Goal: Communication & Community: Ask a question

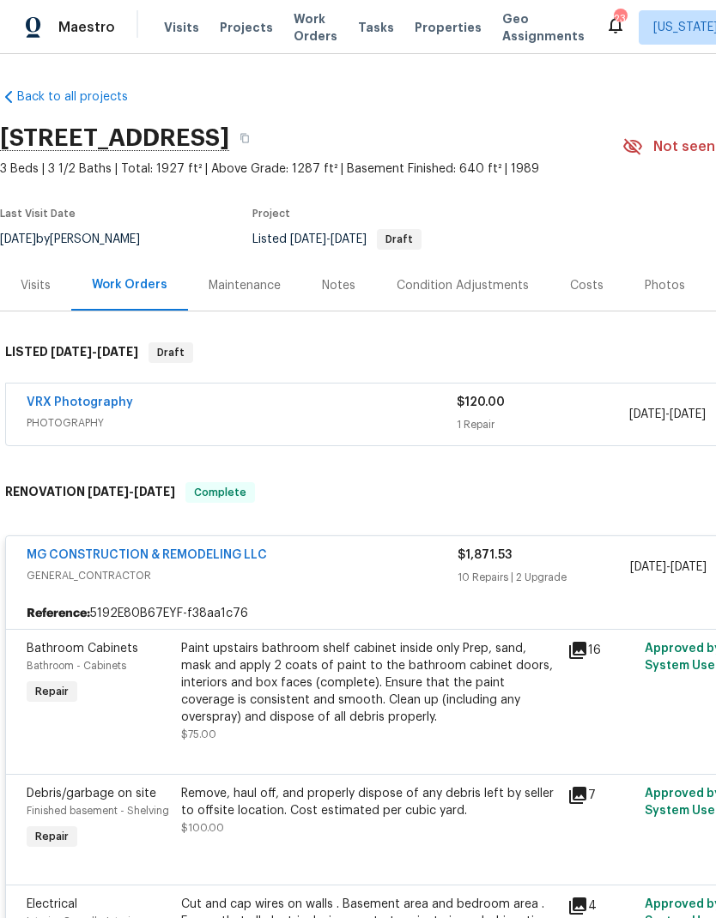
click at [650, 301] on div "Photos" at bounding box center [665, 285] width 82 height 51
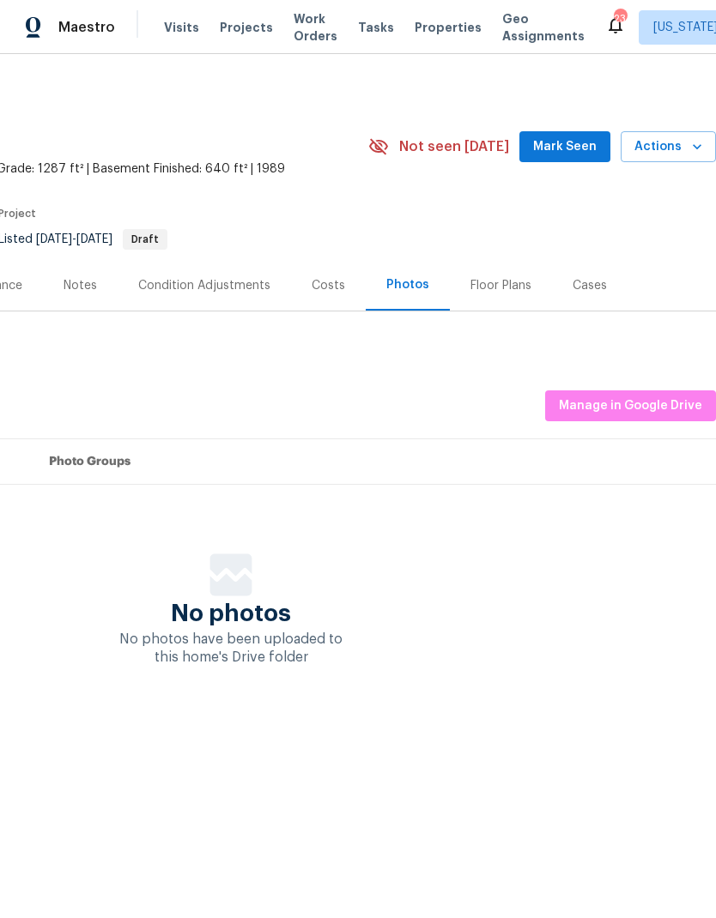
scroll to position [0, 254]
click at [646, 404] on span "Manage in Google Drive" at bounding box center [630, 406] width 143 height 21
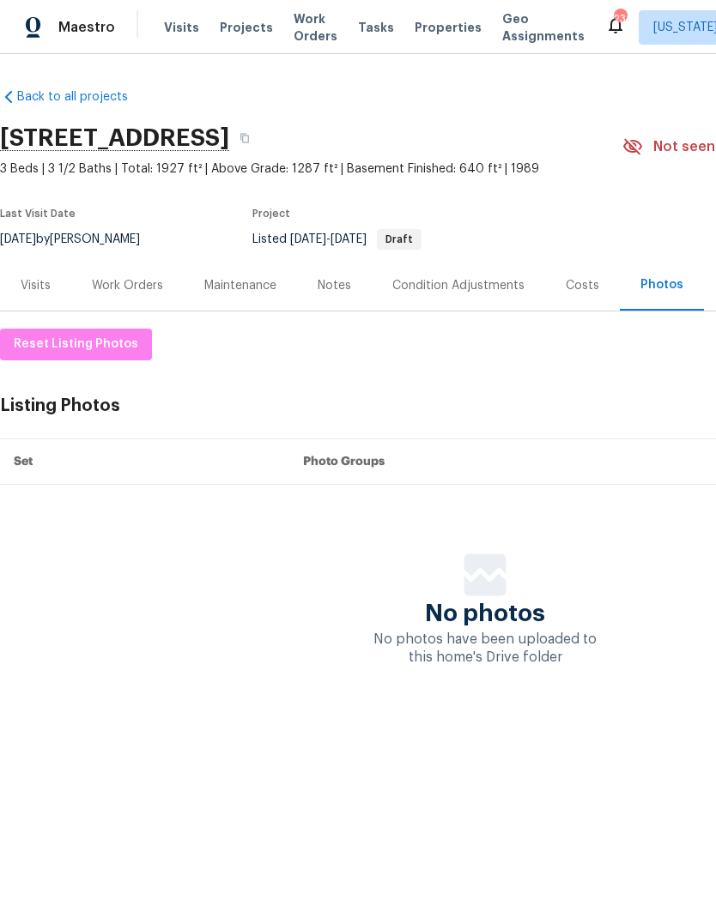
scroll to position [0, 0]
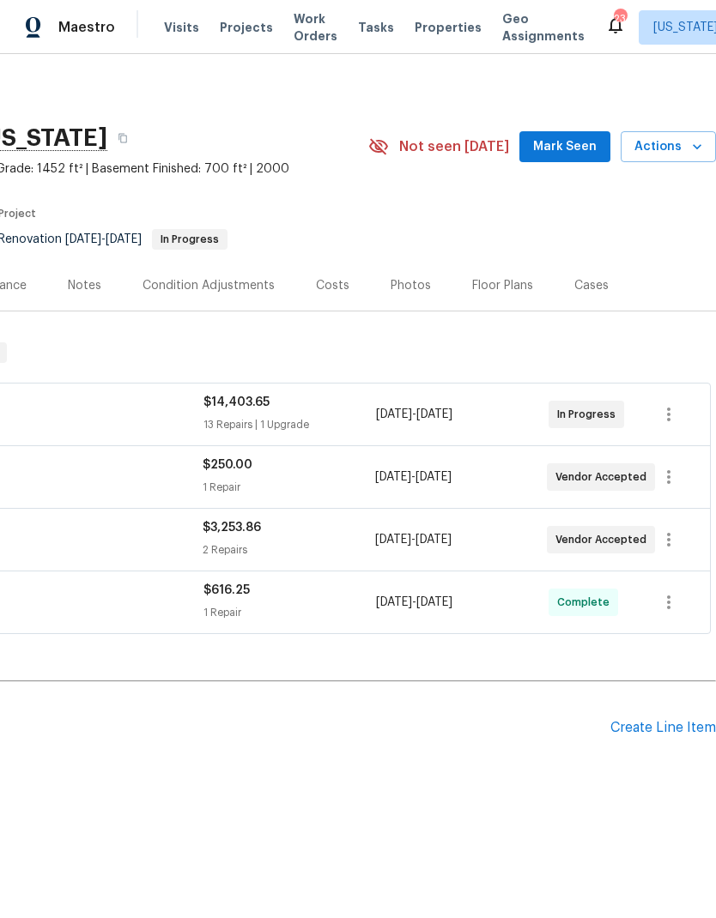
scroll to position [0, 254]
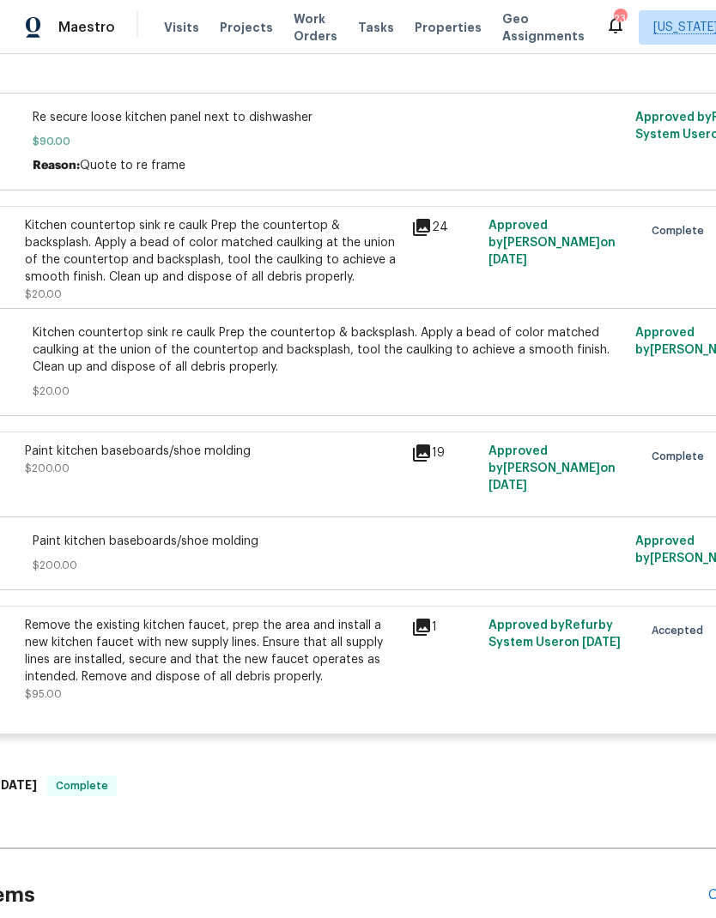
scroll to position [933, 152]
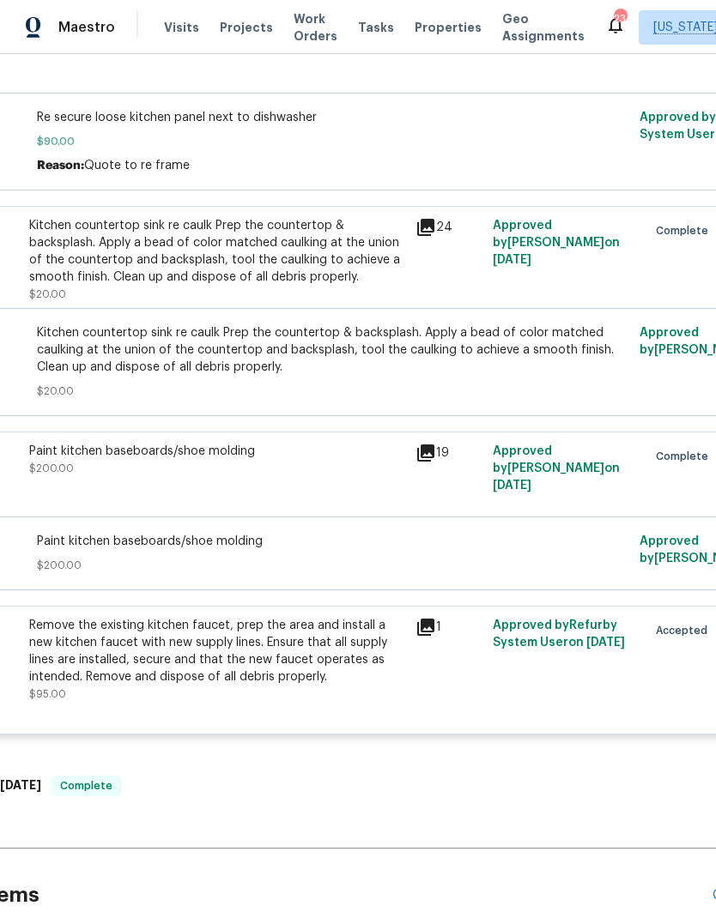
click at [172, 665] on div "Remove the existing kitchen faucet, prep the area and install a new kitchen fau…" at bounding box center [217, 651] width 376 height 69
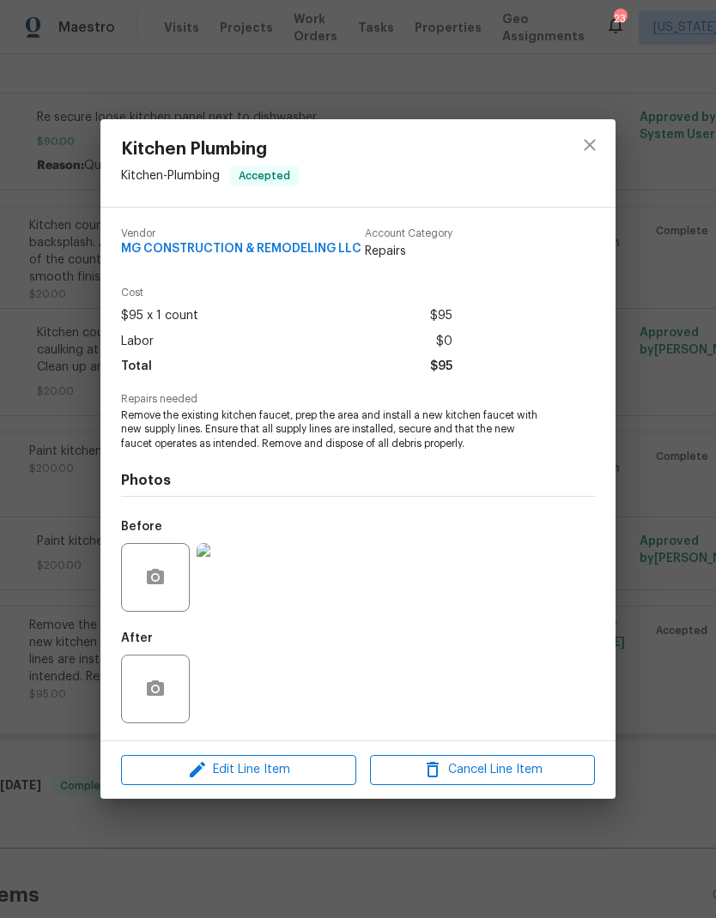
click at [62, 308] on div "Kitchen Plumbing Kitchen - Plumbing Accepted Vendor MG CONSTRUCTION & REMODELIN…" at bounding box center [358, 459] width 716 height 918
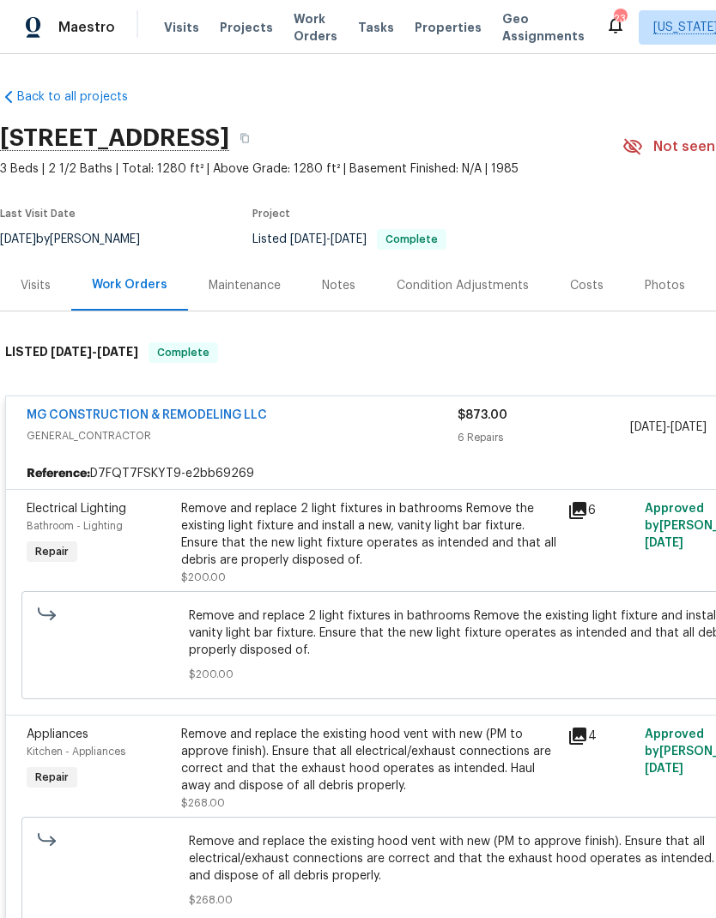
scroll to position [0, 0]
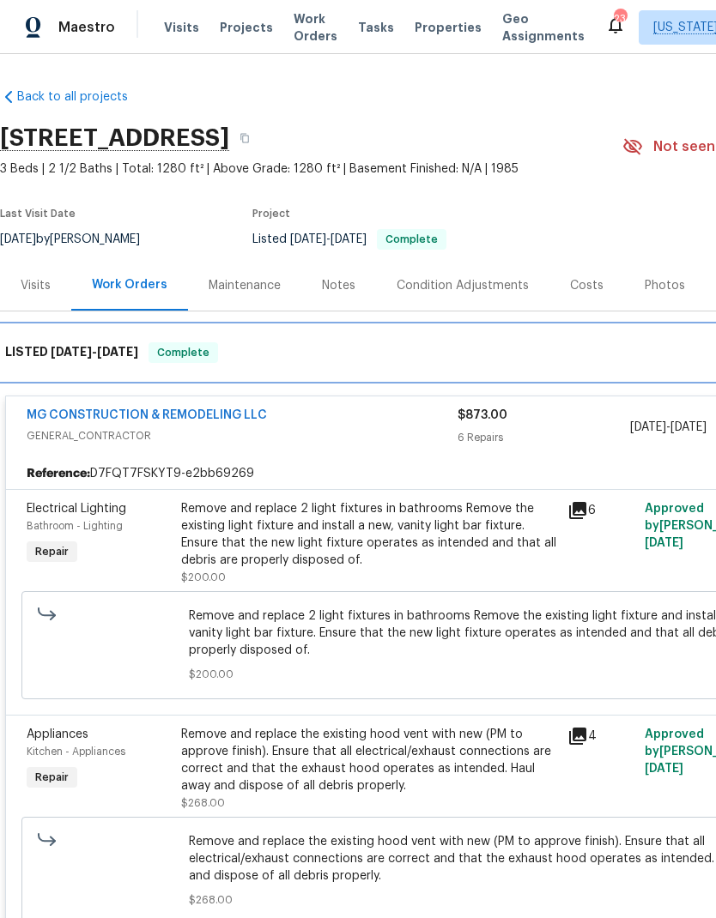
click at [45, 354] on h6 "LISTED 9/30/25 - 9/30/25" at bounding box center [71, 353] width 133 height 21
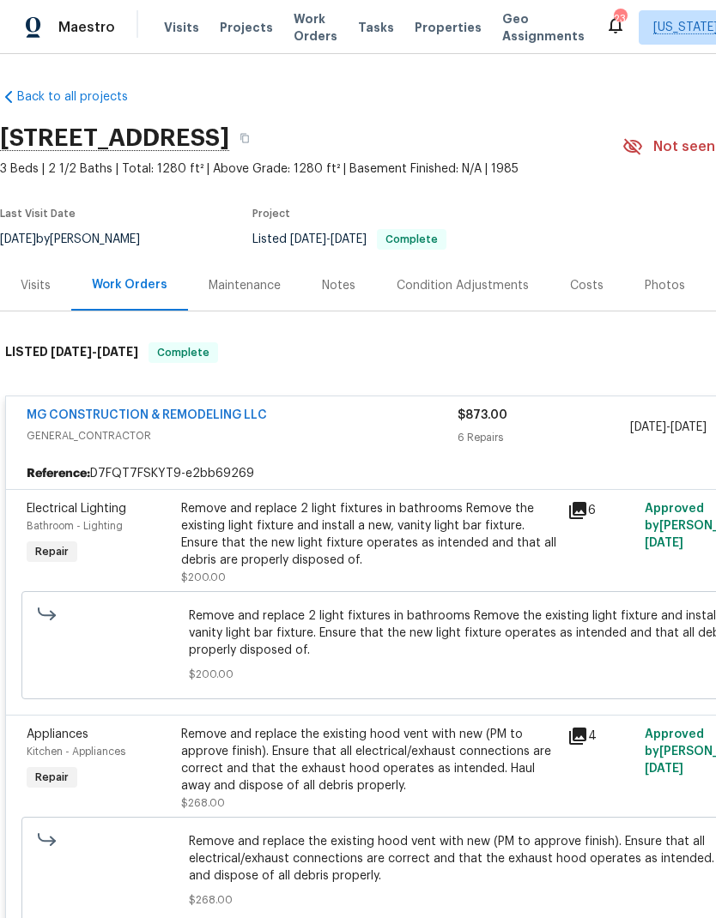
click at [45, 283] on div "Visits" at bounding box center [36, 285] width 30 height 17
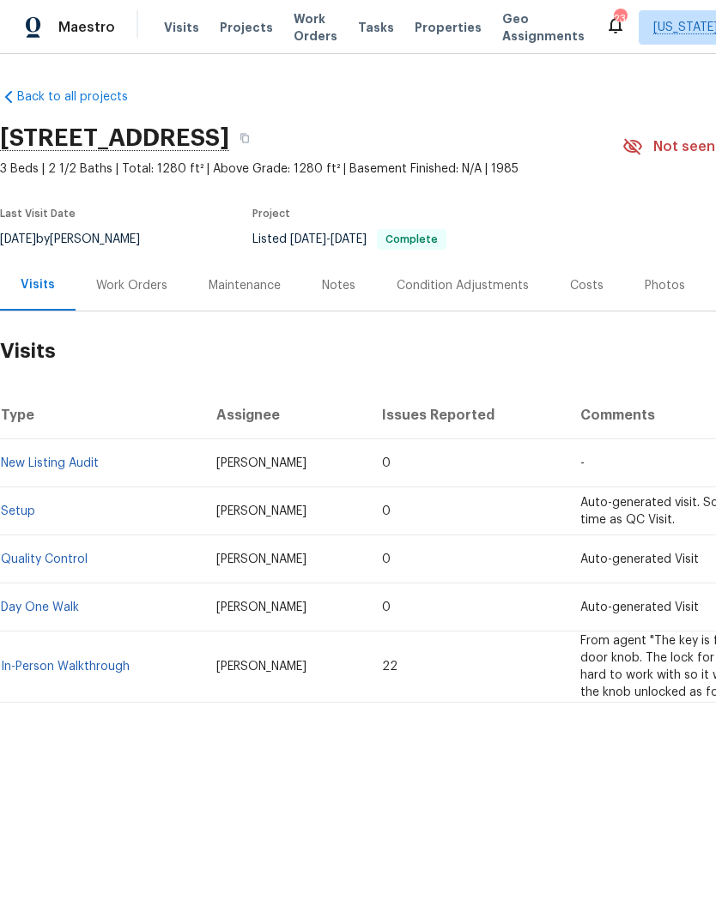
click at [124, 284] on div "Work Orders" at bounding box center [131, 285] width 71 height 17
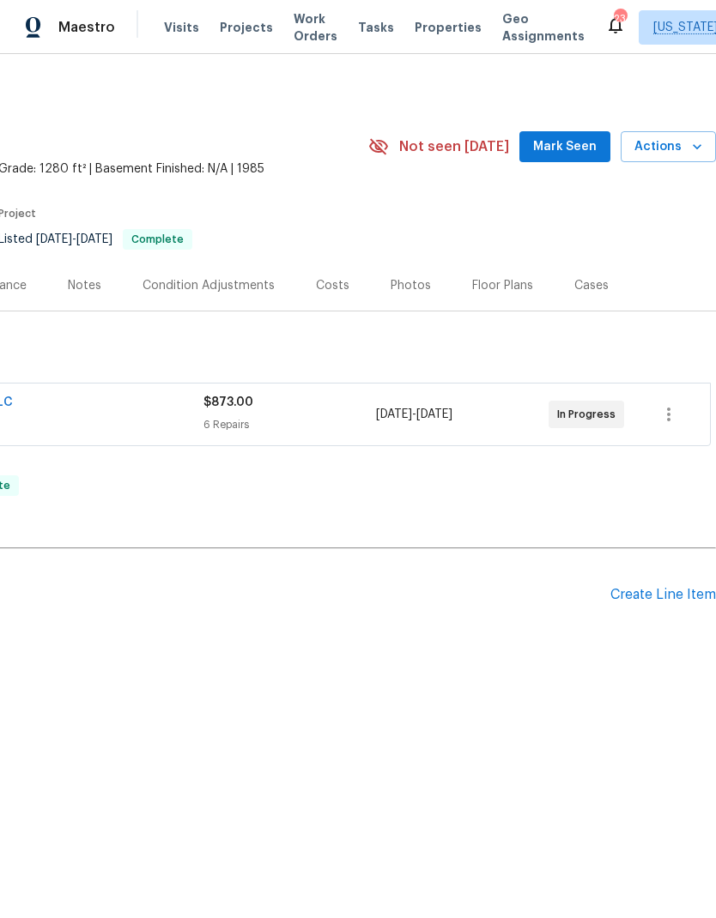
scroll to position [0, 254]
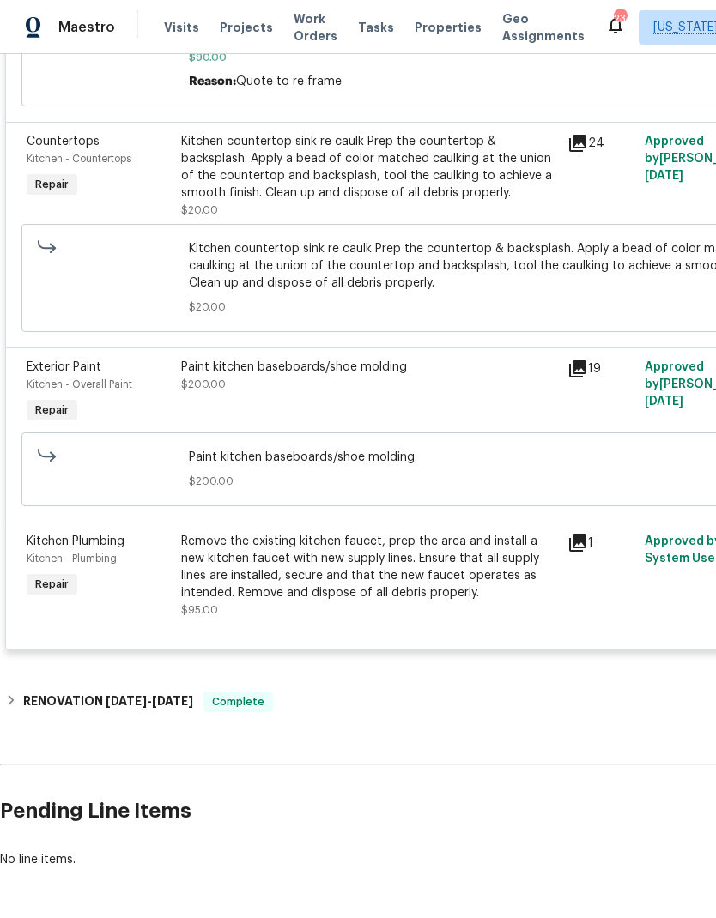
scroll to position [1019, 0]
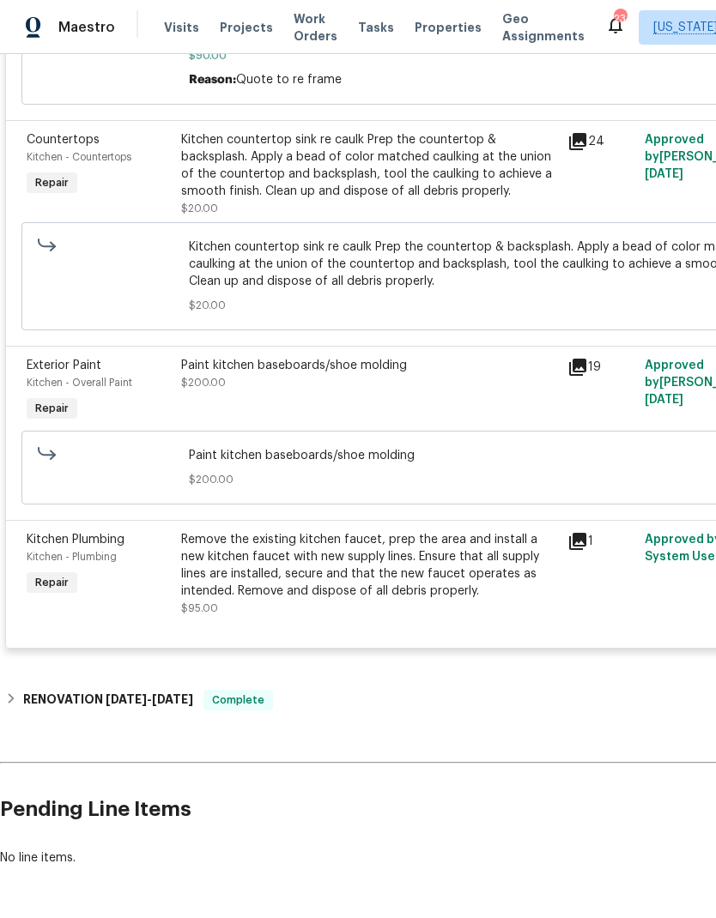
click at [286, 598] on div "Remove the existing kitchen faucet, prep the area and install a new kitchen fau…" at bounding box center [369, 565] width 376 height 69
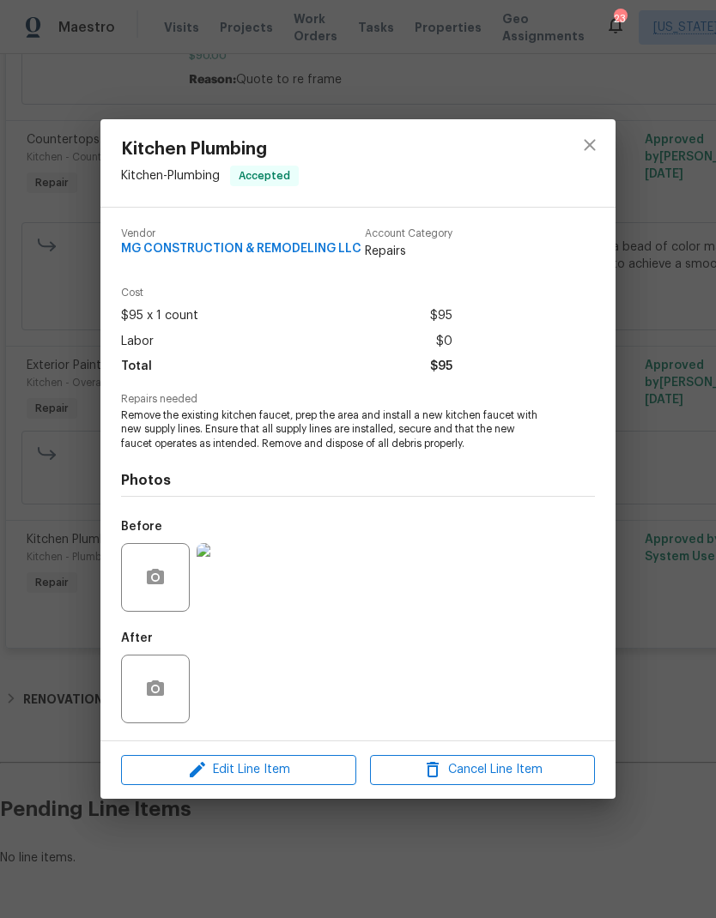
click at [64, 330] on div "Kitchen Plumbing Kitchen - Plumbing Accepted Vendor MG CONSTRUCTION & REMODELIN…" at bounding box center [358, 459] width 716 height 918
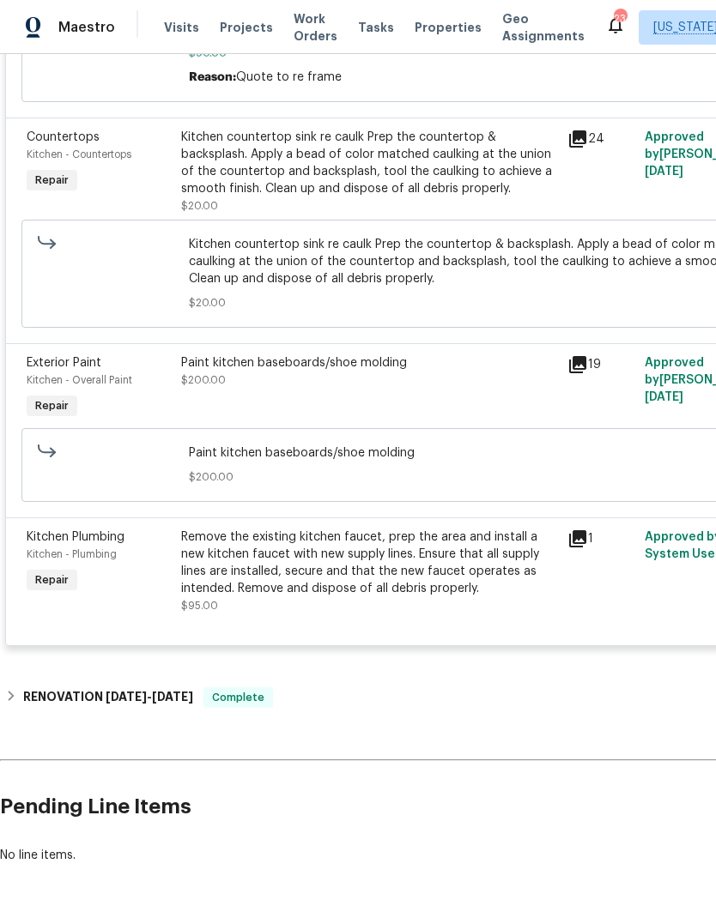
scroll to position [1021, 0]
click at [470, 582] on div "Remove the existing kitchen faucet, prep the area and install a new kitchen fau…" at bounding box center [369, 564] width 376 height 69
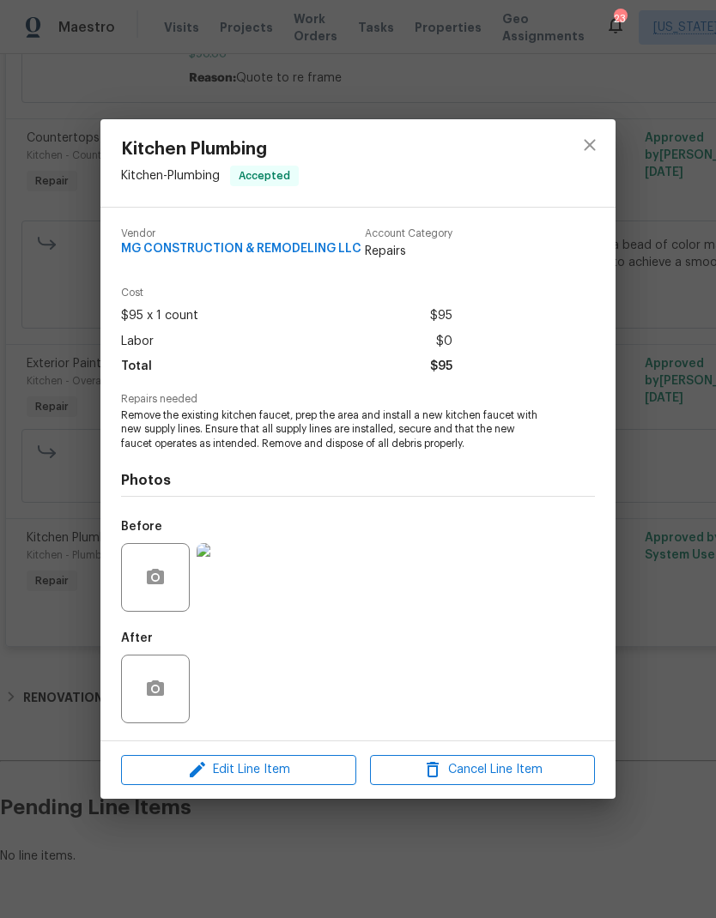
click at [670, 498] on div "Kitchen Plumbing Kitchen - Plumbing Accepted Vendor MG CONSTRUCTION & REMODELIN…" at bounding box center [358, 459] width 716 height 918
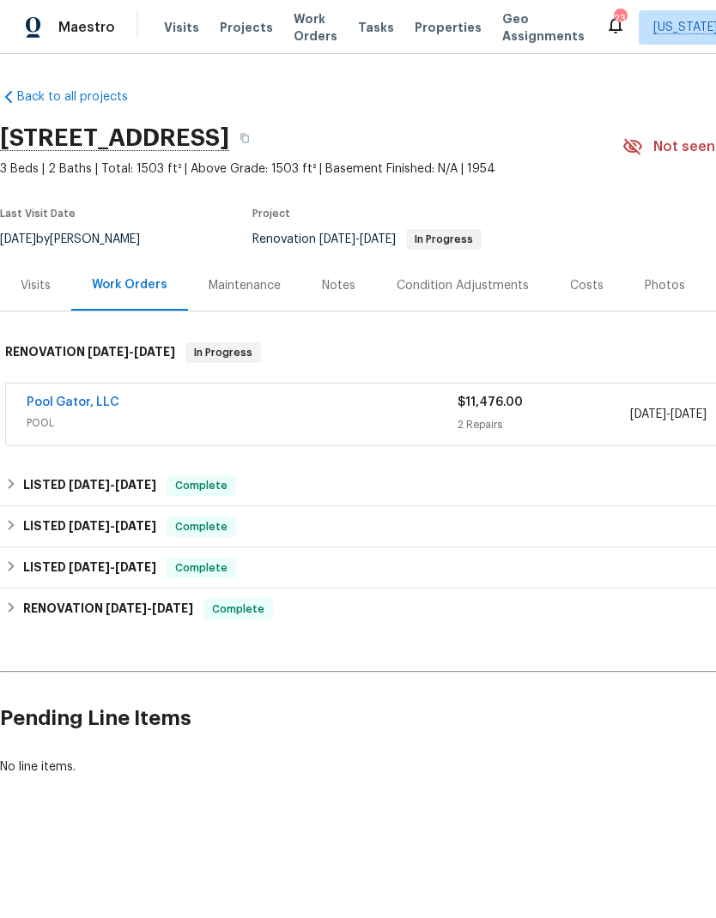
click at [76, 406] on link "Pool Gator, LLC" at bounding box center [73, 403] width 93 height 12
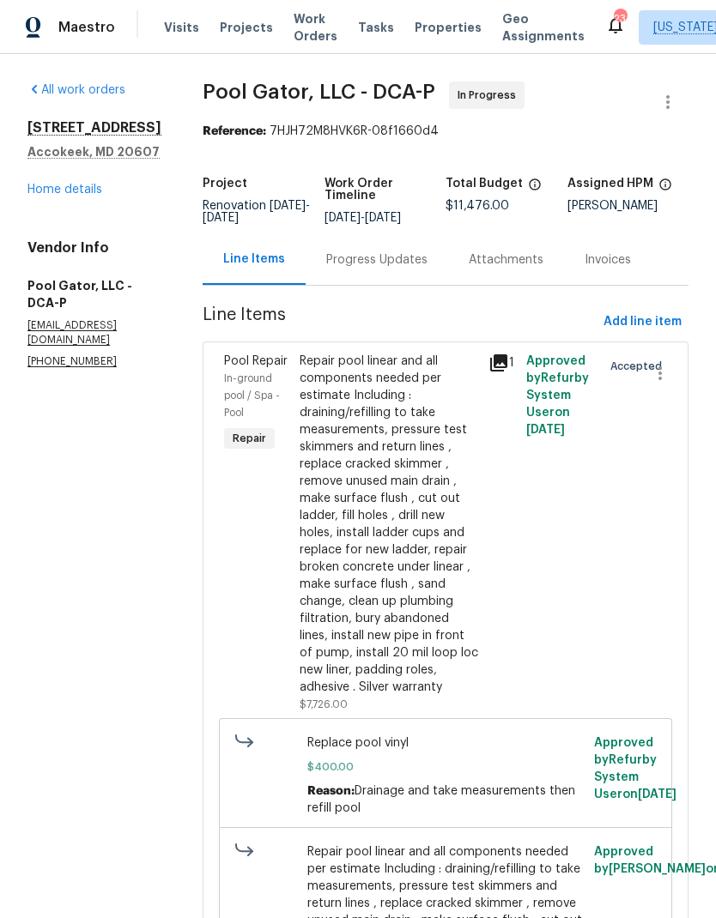
click at [366, 266] on div "Progress Updates" at bounding box center [376, 260] width 101 height 17
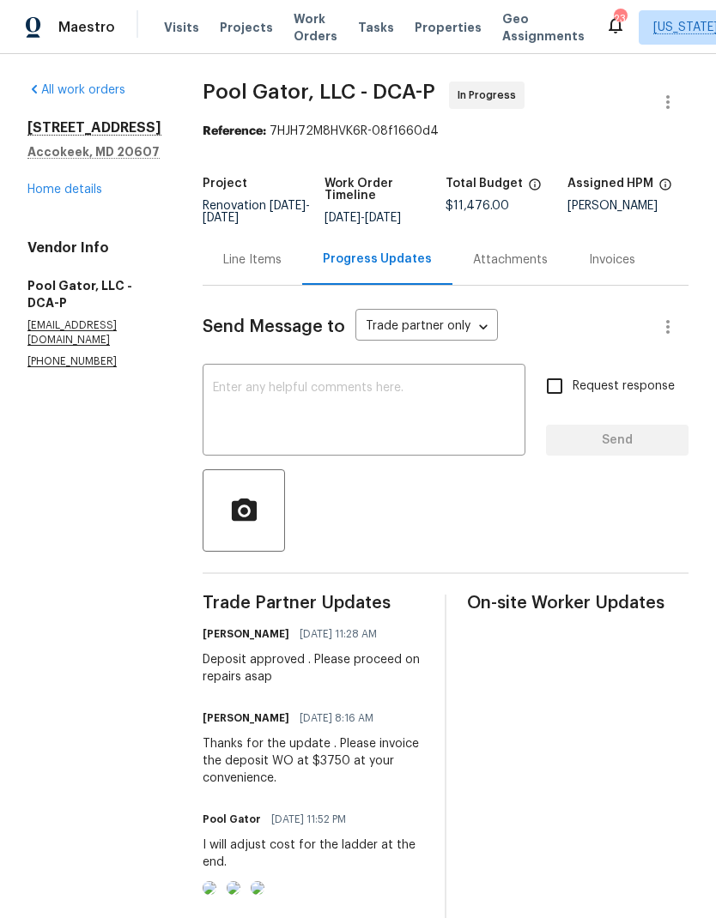
click at [410, 411] on textarea at bounding box center [364, 412] width 302 height 60
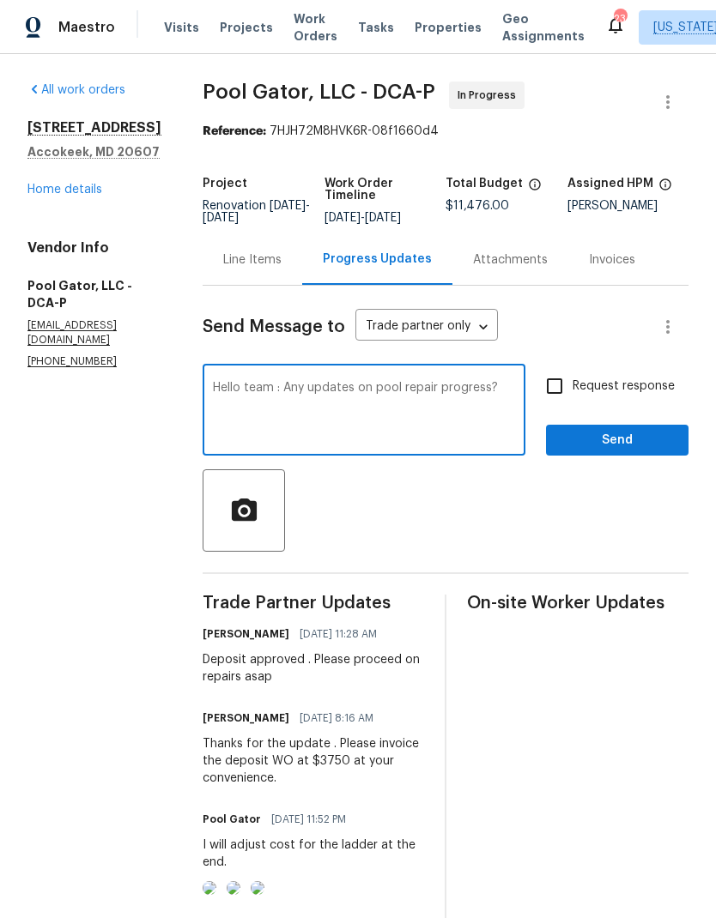
type textarea "Hello team : Any updates on pool repair progress?"
click at [555, 384] on input "Request response" at bounding box center [555, 386] width 36 height 36
checkbox input "true"
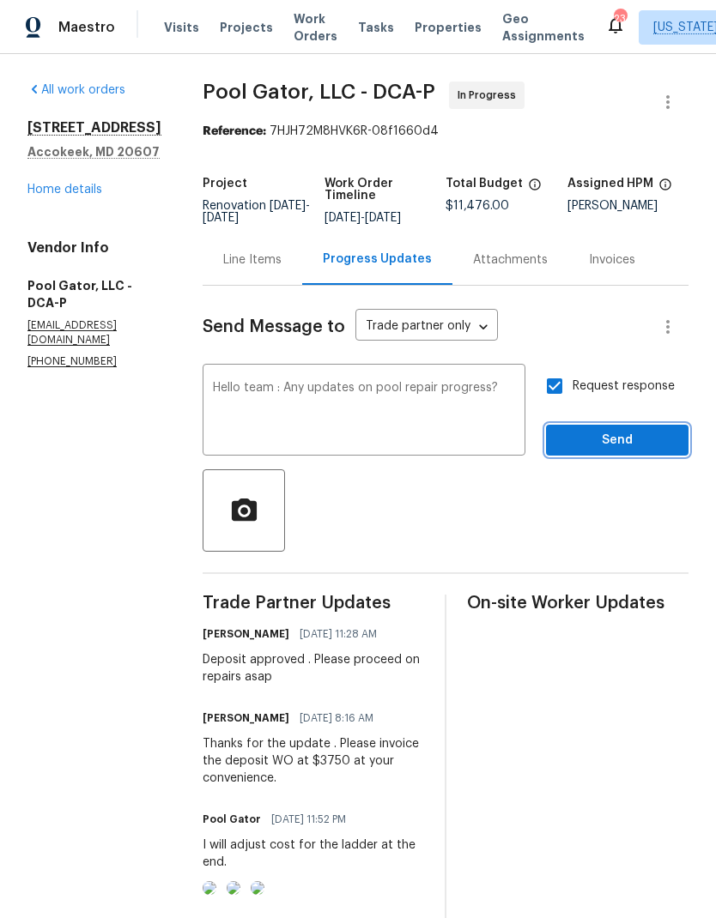
click at [597, 443] on span "Send" at bounding box center [617, 440] width 115 height 21
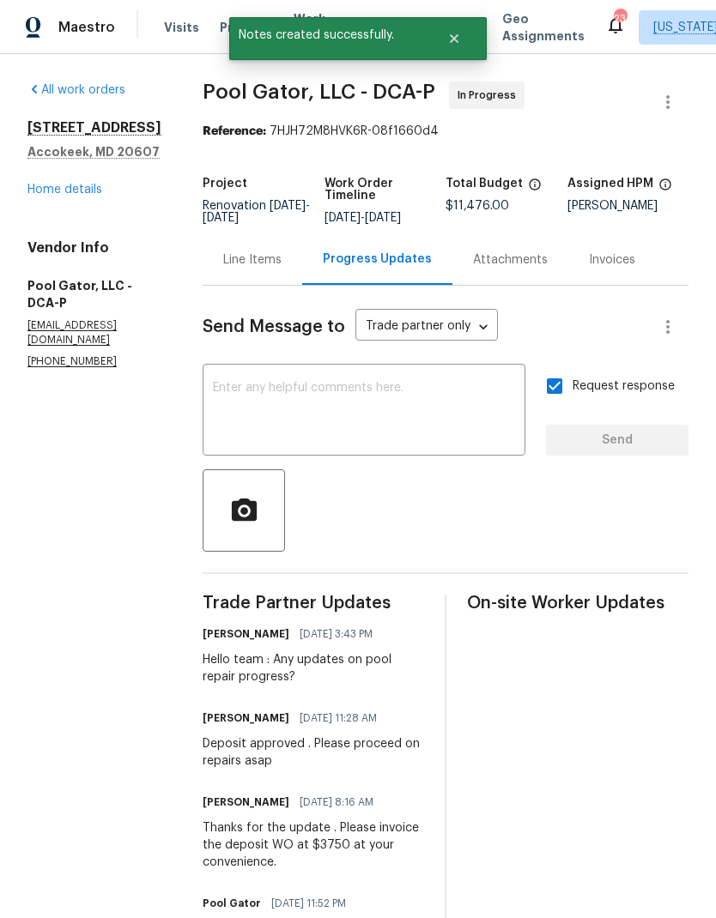
click at [57, 197] on div "1101 Pine Ln Accokeek, MD 20607 Home details" at bounding box center [94, 158] width 134 height 79
click at [75, 196] on link "Home details" at bounding box center [64, 190] width 75 height 12
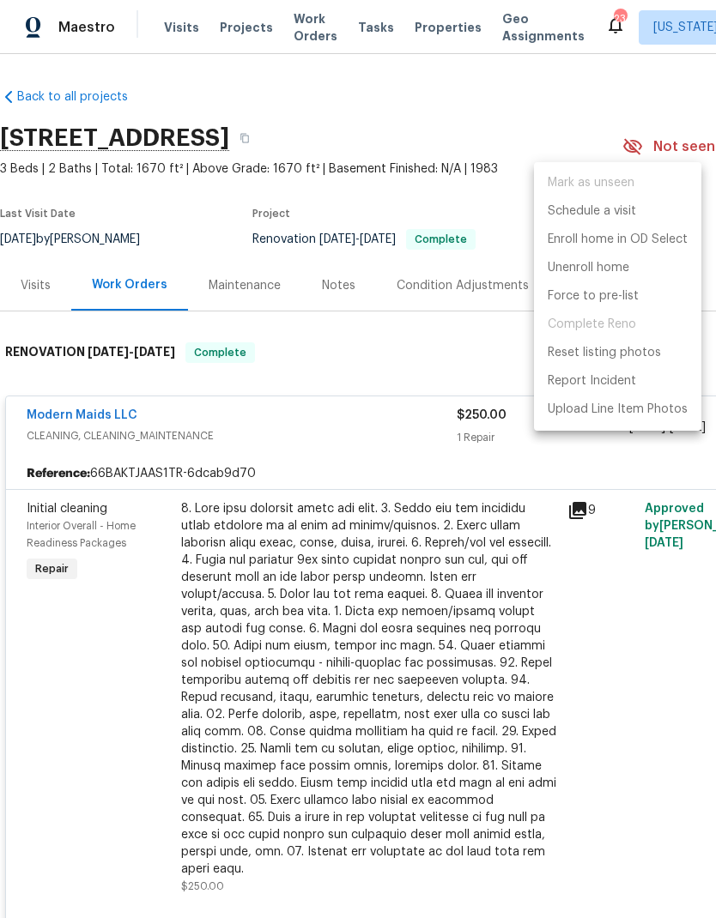
scroll to position [0, 254]
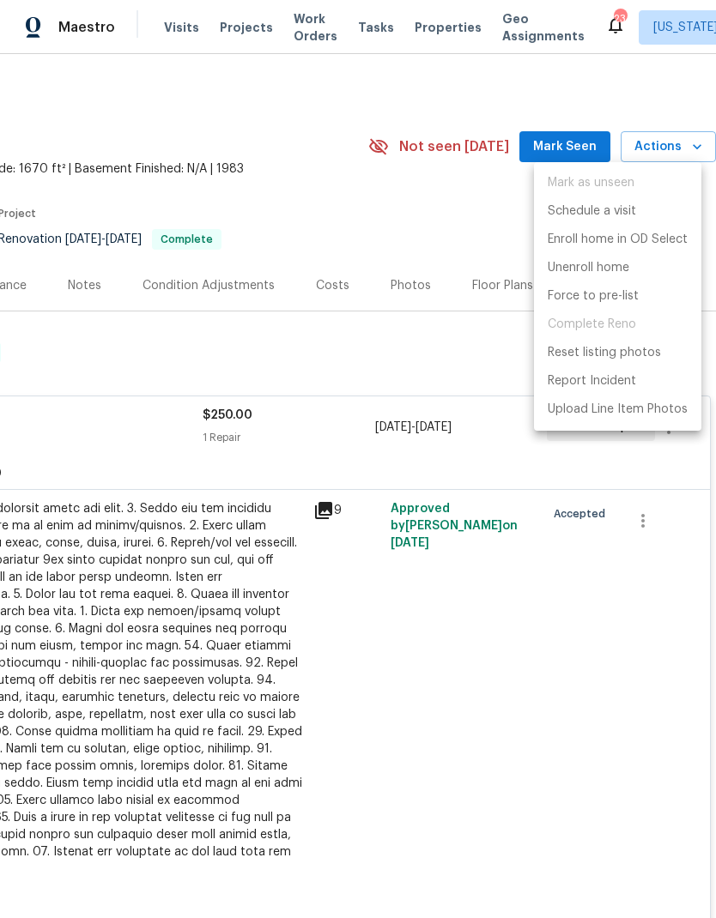
click at [308, 374] on div at bounding box center [358, 459] width 716 height 918
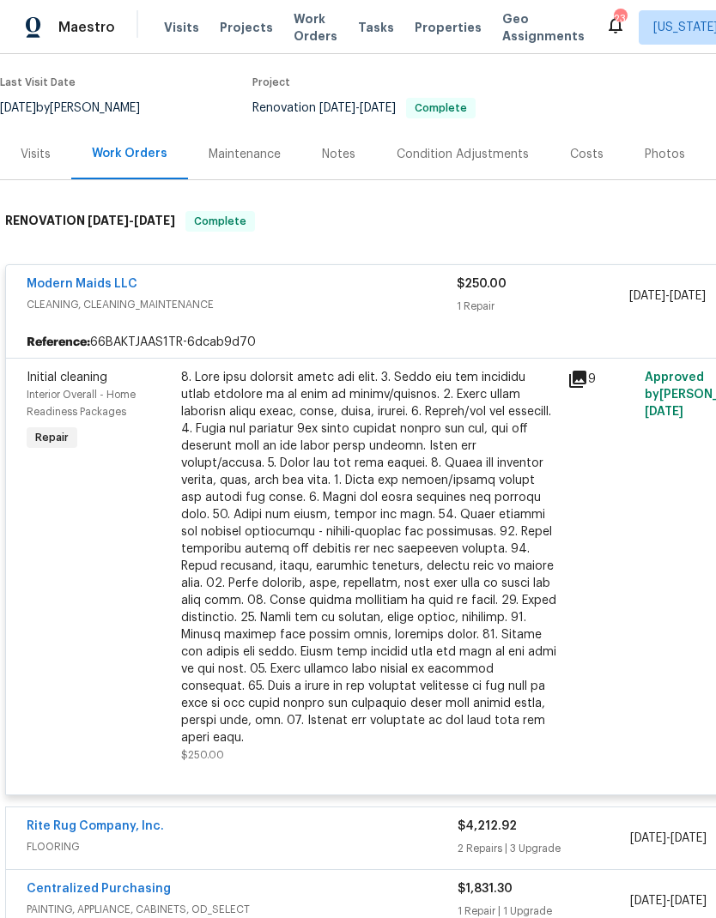
scroll to position [139, -1]
